Goal: Task Accomplishment & Management: Use online tool/utility

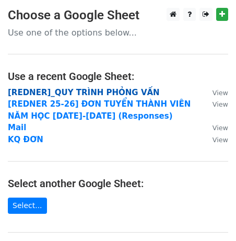
click at [100, 90] on strong "[REDNER]_QUY TRÌNH PHỎNG VẤN" at bounding box center [84, 92] width 152 height 9
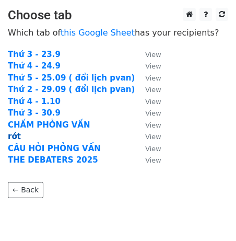
click at [14, 136] on strong "rớt" at bounding box center [14, 136] width 13 height 9
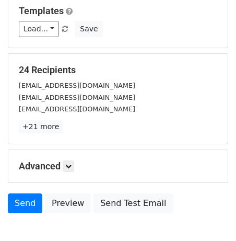
scroll to position [177, 0]
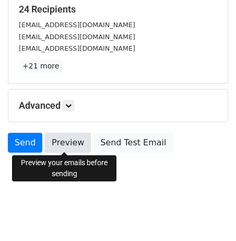
click at [63, 146] on link "Preview" at bounding box center [68, 143] width 46 height 20
click at [62, 144] on link "Preview" at bounding box center [68, 143] width 46 height 20
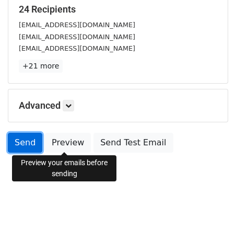
click at [29, 135] on link "Send" at bounding box center [25, 143] width 35 height 20
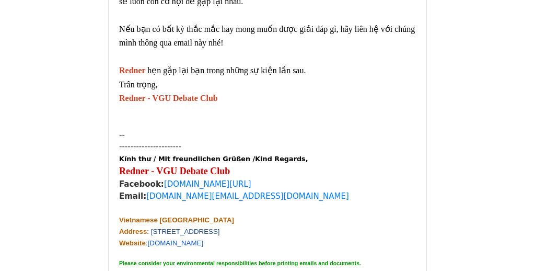
scroll to position [16468, 0]
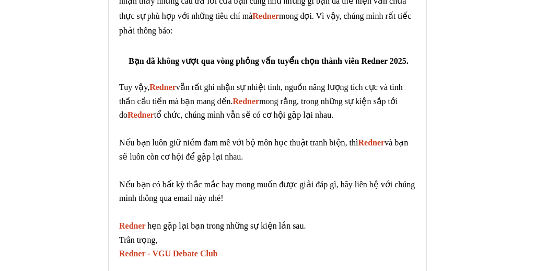
scroll to position [321, 0]
